Goal: Transaction & Acquisition: Purchase product/service

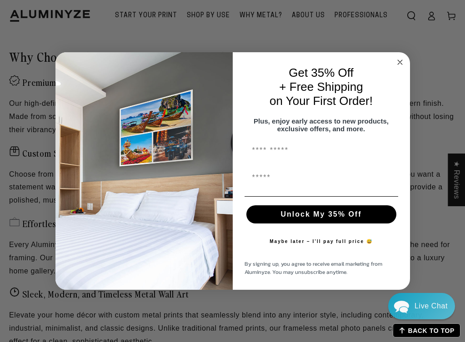
scroll to position [758, 0]
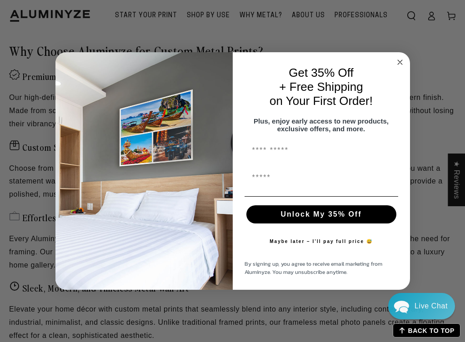
click at [400, 60] on icon "Close dialog" at bounding box center [399, 62] width 5 height 5
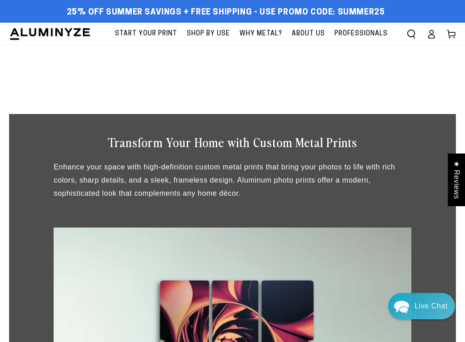
scroll to position [0, 0]
click at [143, 32] on span "Start Your Print" at bounding box center [146, 33] width 62 height 11
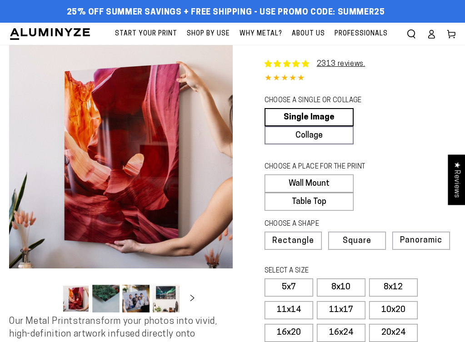
select select "**********"
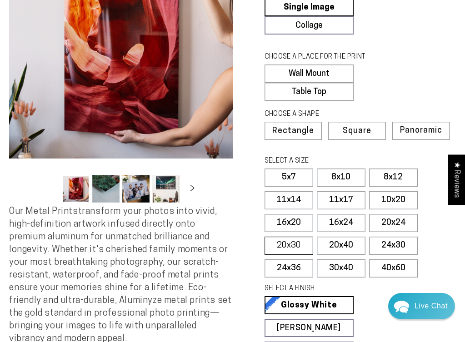
click at [282, 253] on label "20x30" at bounding box center [288, 246] width 49 height 18
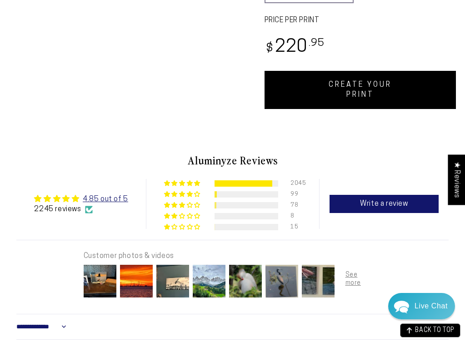
scroll to position [484, 0]
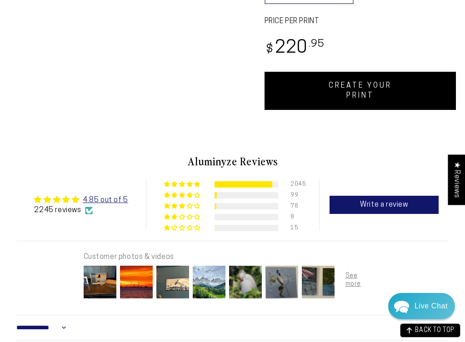
click at [389, 95] on link "CREATE YOUR PRINT" at bounding box center [360, 91] width 192 height 38
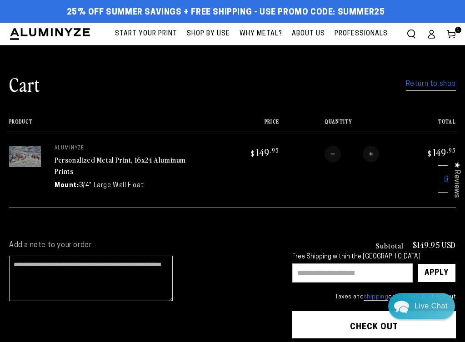
click at [159, 31] on span "Start Your Print" at bounding box center [146, 33] width 62 height 11
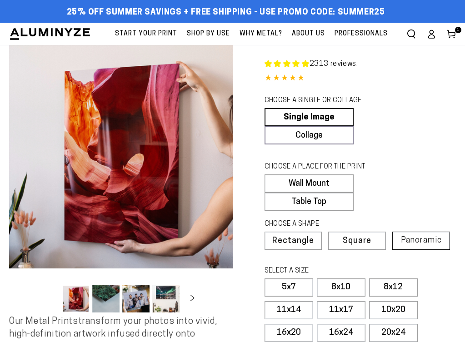
select select "**********"
click at [416, 245] on span "Panoramic" at bounding box center [421, 240] width 41 height 9
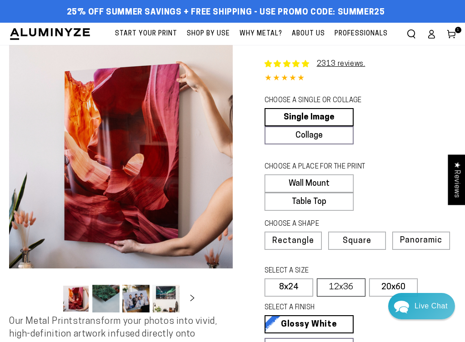
click at [341, 297] on label "12x36" at bounding box center [341, 287] width 49 height 18
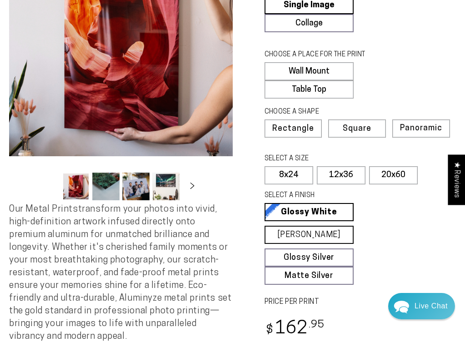
scroll to position [115, 0]
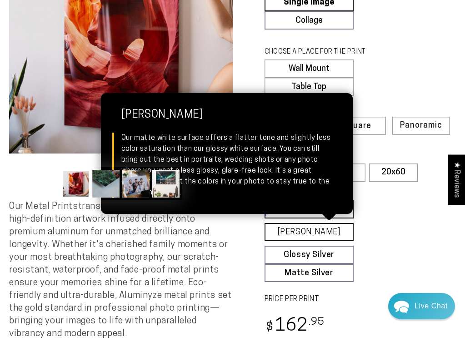
click at [319, 238] on link "Matte White Matte White Our matte white surface offers a flatter tone and sligh…" at bounding box center [308, 232] width 89 height 18
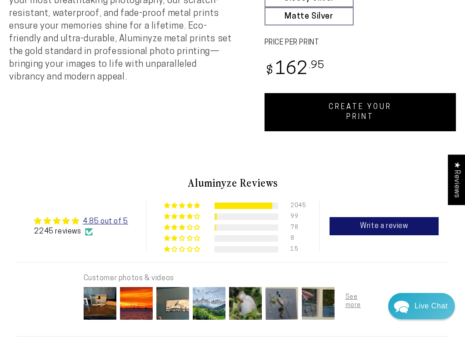
scroll to position [372, 0]
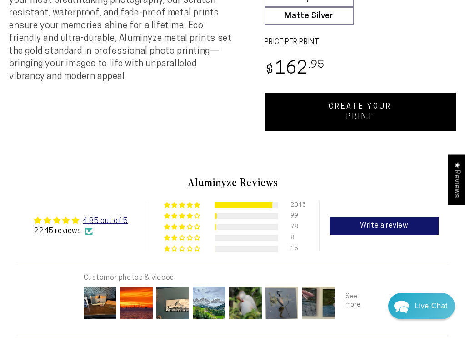
click at [389, 127] on link "CREATE YOUR PRINT" at bounding box center [360, 112] width 192 height 38
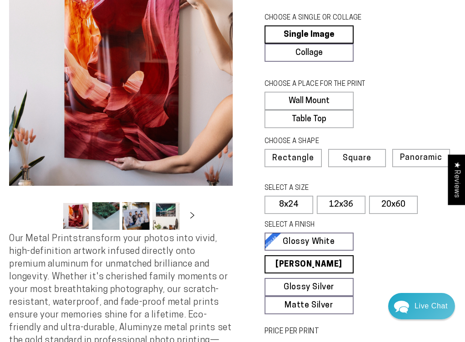
scroll to position [82, 0]
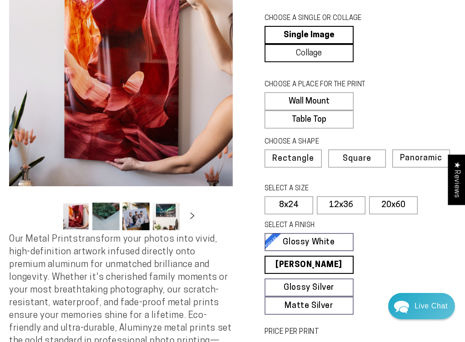
click at [322, 51] on link "Collage" at bounding box center [308, 53] width 89 height 18
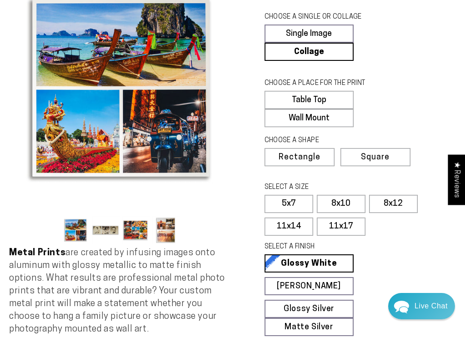
scroll to position [68, 0]
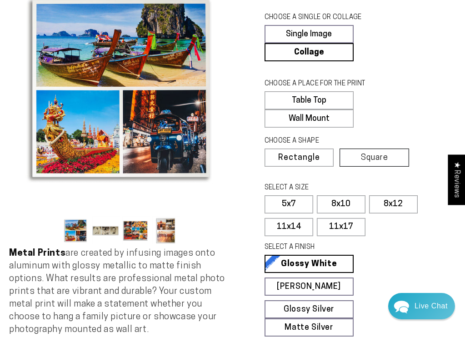
click at [387, 162] on span "Square" at bounding box center [374, 158] width 27 height 8
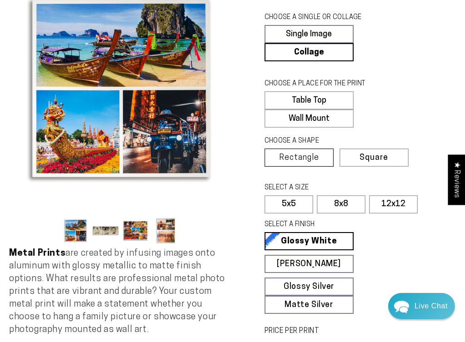
click at [310, 162] on span "Rectangle" at bounding box center [299, 158] width 40 height 8
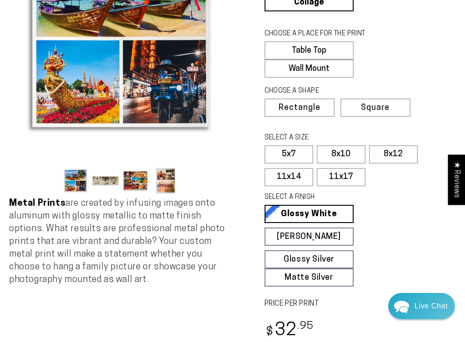
scroll to position [137, 0]
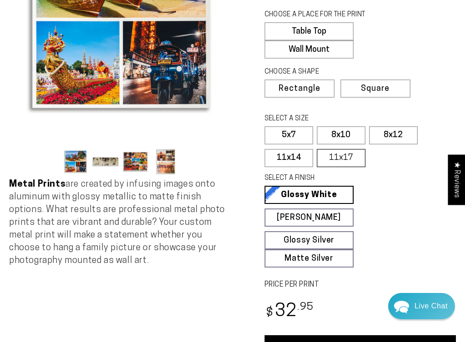
click at [348, 167] on label "11x17" at bounding box center [341, 158] width 49 height 18
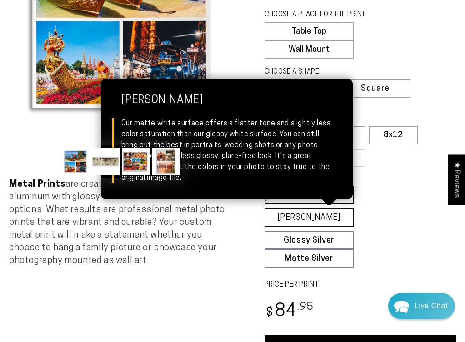
click at [304, 227] on link "[PERSON_NAME] Matte White Our matte white surface offers a flatter tone and sli…" at bounding box center [308, 217] width 89 height 18
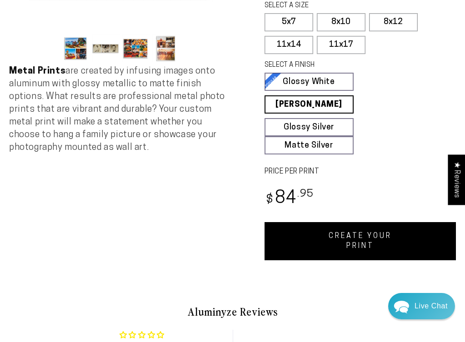
scroll to position [257, 0]
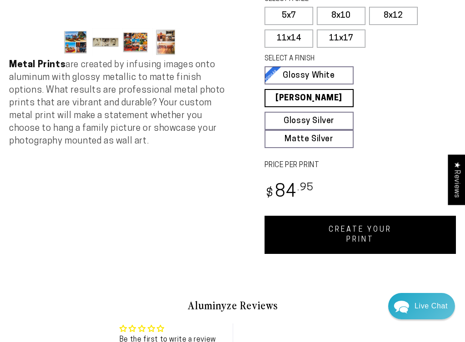
click at [362, 241] on link "CREATE YOUR PRINT" at bounding box center [360, 235] width 192 height 38
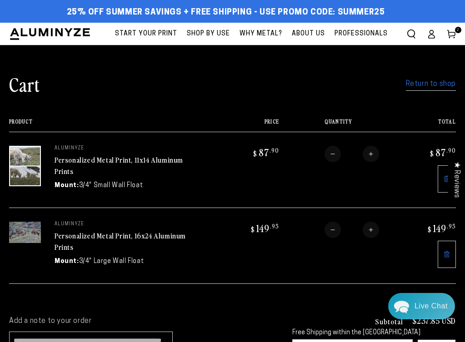
click at [149, 34] on span "Start Your Print" at bounding box center [146, 33] width 62 height 11
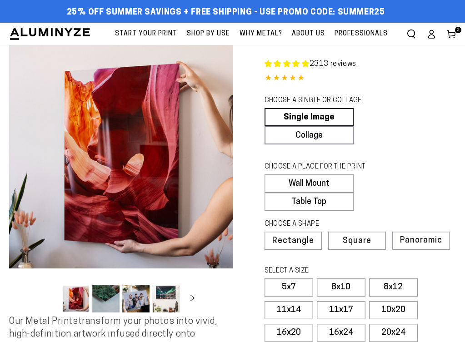
select select "**********"
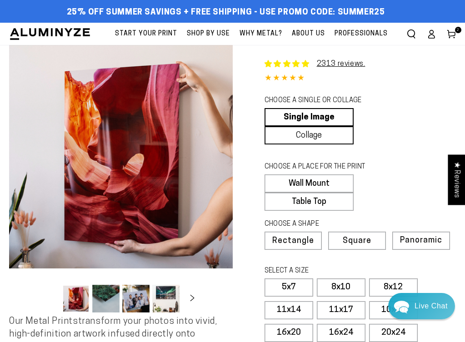
click at [323, 135] on link "Collage" at bounding box center [308, 135] width 89 height 18
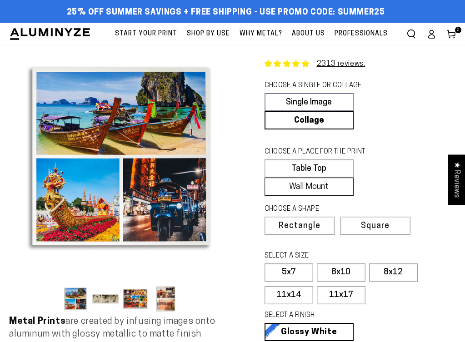
click at [319, 196] on label "Wall Mount" at bounding box center [308, 187] width 89 height 18
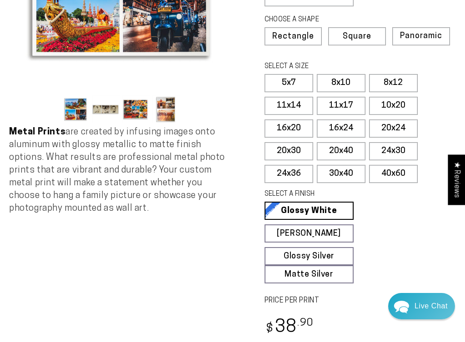
scroll to position [190, 0]
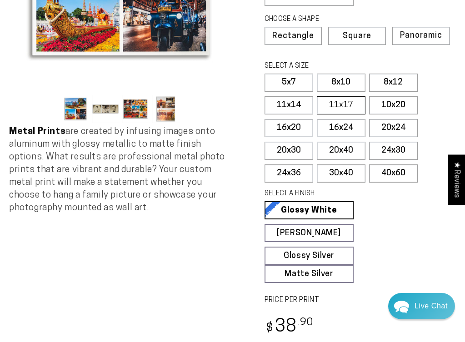
click at [333, 114] on label "11x17" at bounding box center [341, 105] width 49 height 18
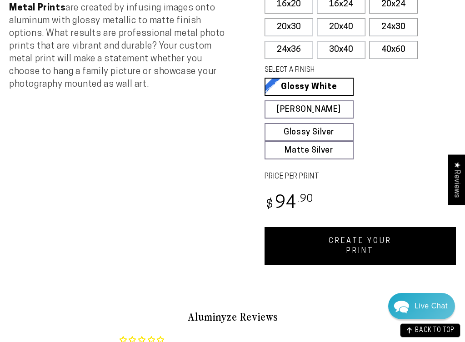
scroll to position [410, 0]
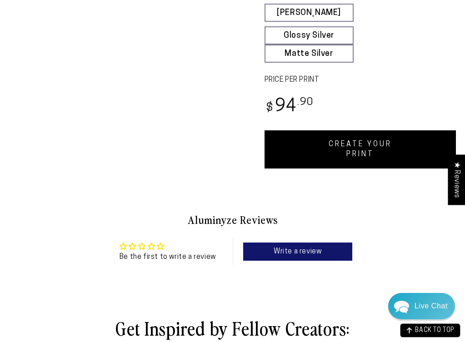
click at [326, 155] on link "CREATE YOUR PRINT" at bounding box center [360, 149] width 192 height 38
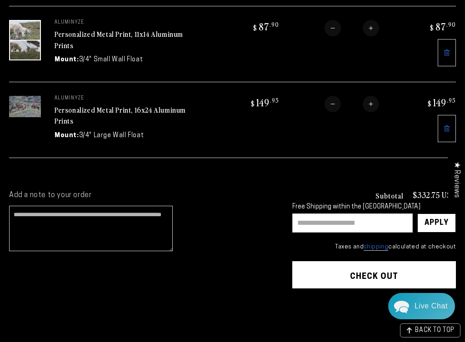
scroll to position [202, 0]
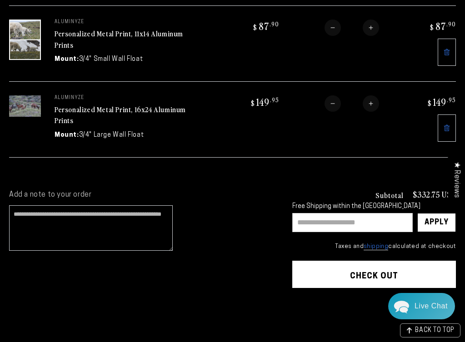
click at [313, 219] on input "text" at bounding box center [352, 222] width 120 height 19
type input "*******"
click at [436, 222] on div "Apply" at bounding box center [436, 222] width 24 height 18
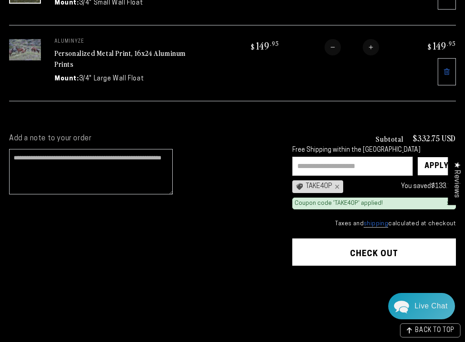
scroll to position [270, 0]
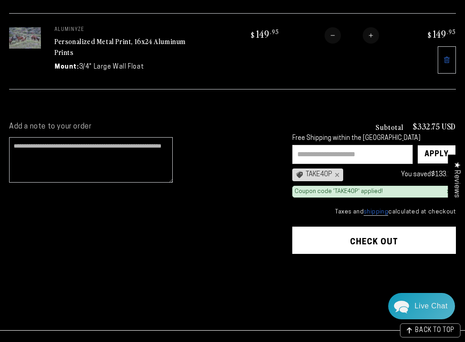
click at [335, 238] on button "Check out" at bounding box center [374, 240] width 164 height 27
